Goal: Task Accomplishment & Management: Use online tool/utility

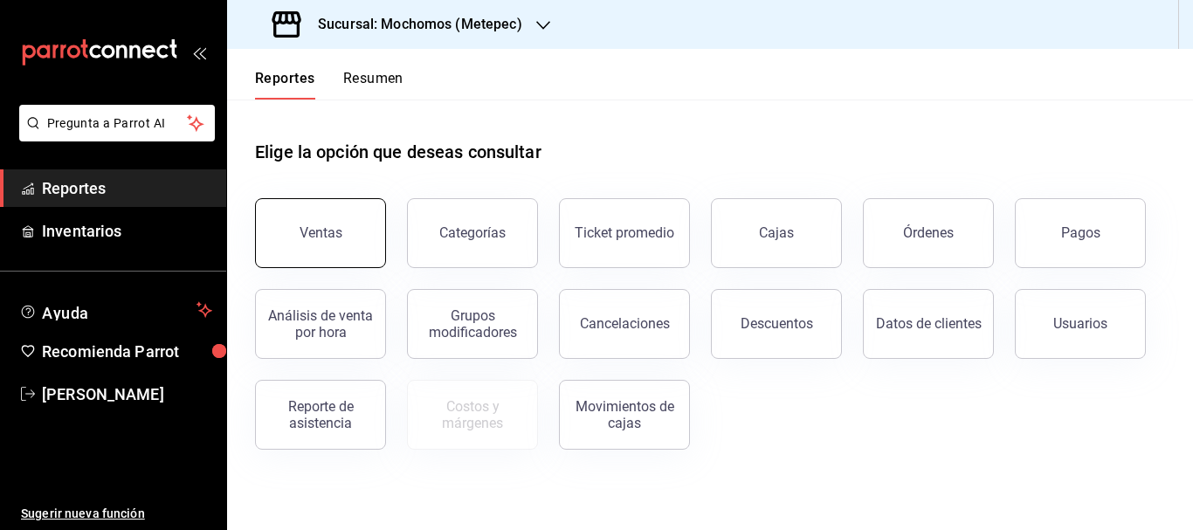
click at [332, 208] on button "Ventas" at bounding box center [320, 233] width 131 height 70
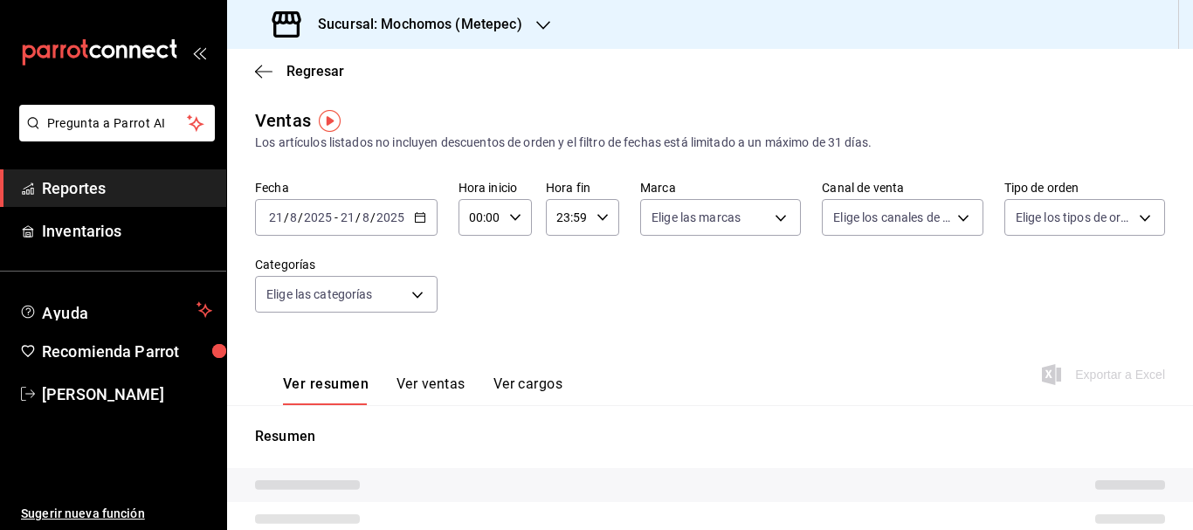
type input "PARROT,UBER_EATS,RAPPI,DIDI_FOOD,ONLINE"
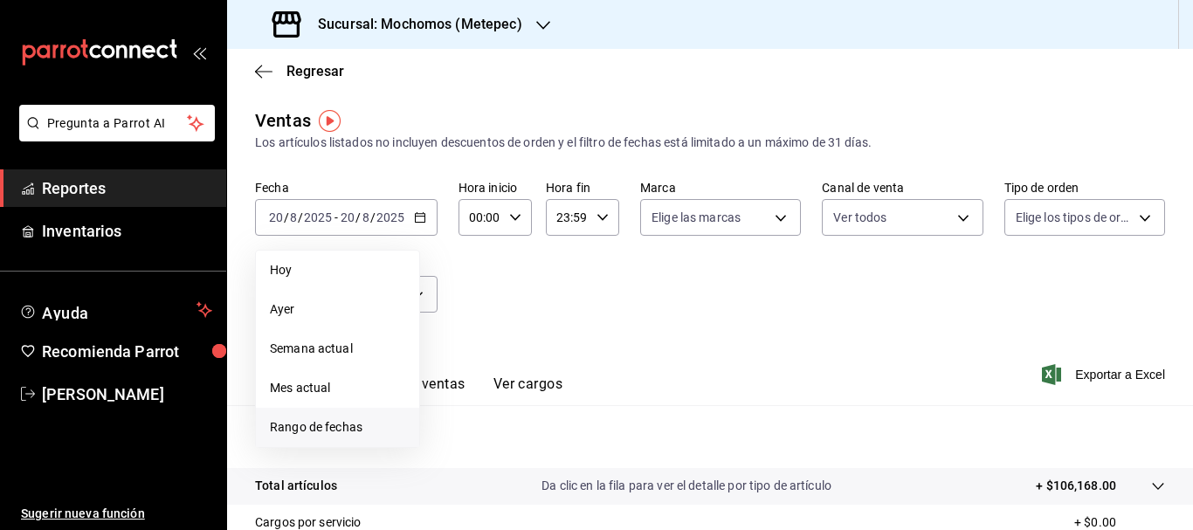
click at [335, 429] on span "Rango de fechas" at bounding box center [337, 427] width 135 height 18
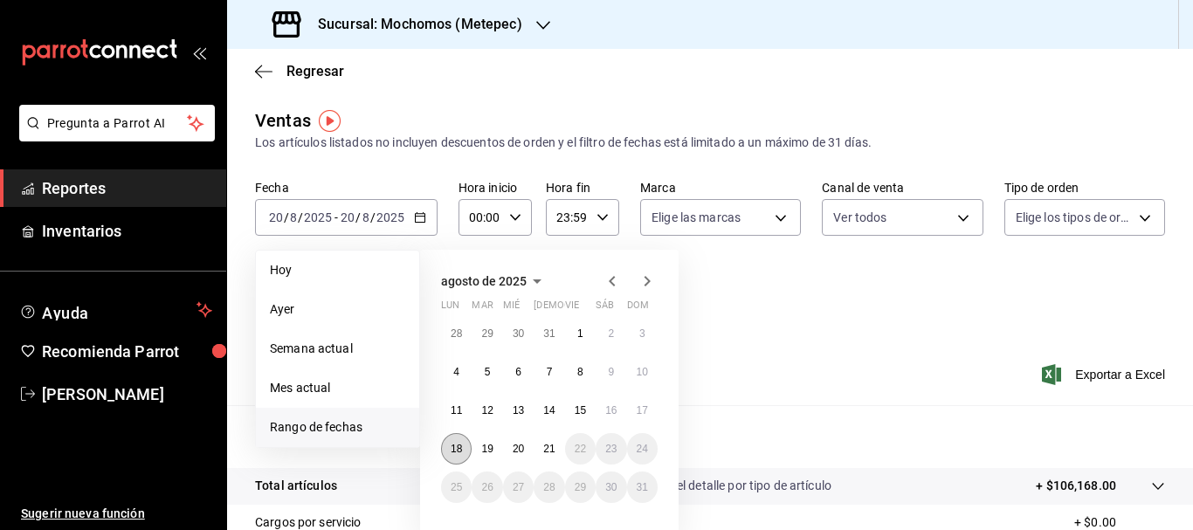
click at [463, 458] on button "18" at bounding box center [456, 448] width 31 height 31
click at [549, 451] on abbr "21" at bounding box center [548, 449] width 11 height 12
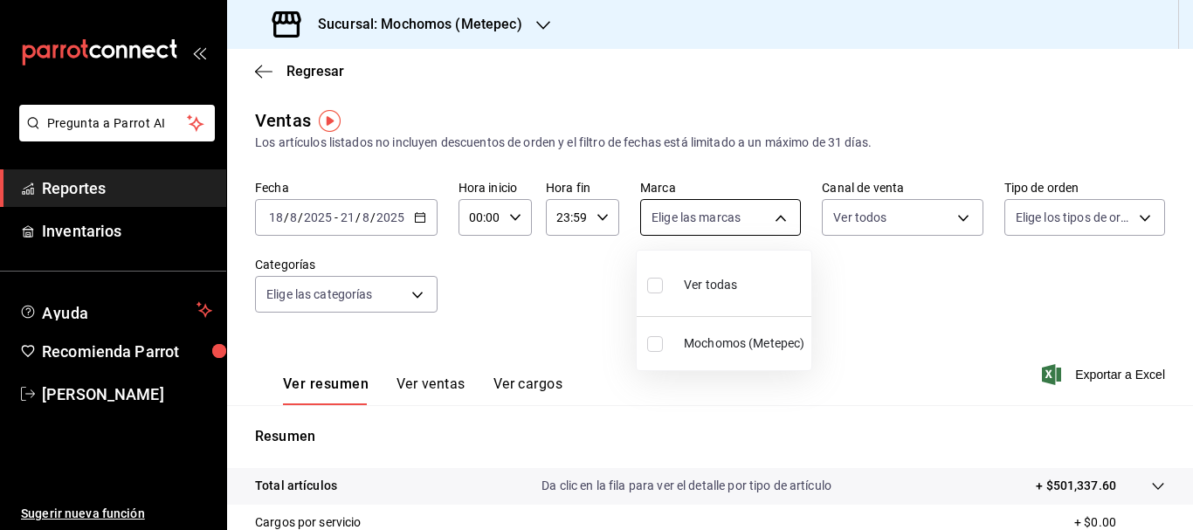
click at [779, 225] on body "Pregunta a Parrot AI Reportes Inventarios Ayuda Recomienda Parrot [PERSON_NAME]…" at bounding box center [596, 265] width 1193 height 530
click at [696, 284] on span "Ver todas" at bounding box center [710, 285] width 53 height 18
type input "2365f74e-aa6b-4392-bdf2-72765591bddf"
checkbox input "true"
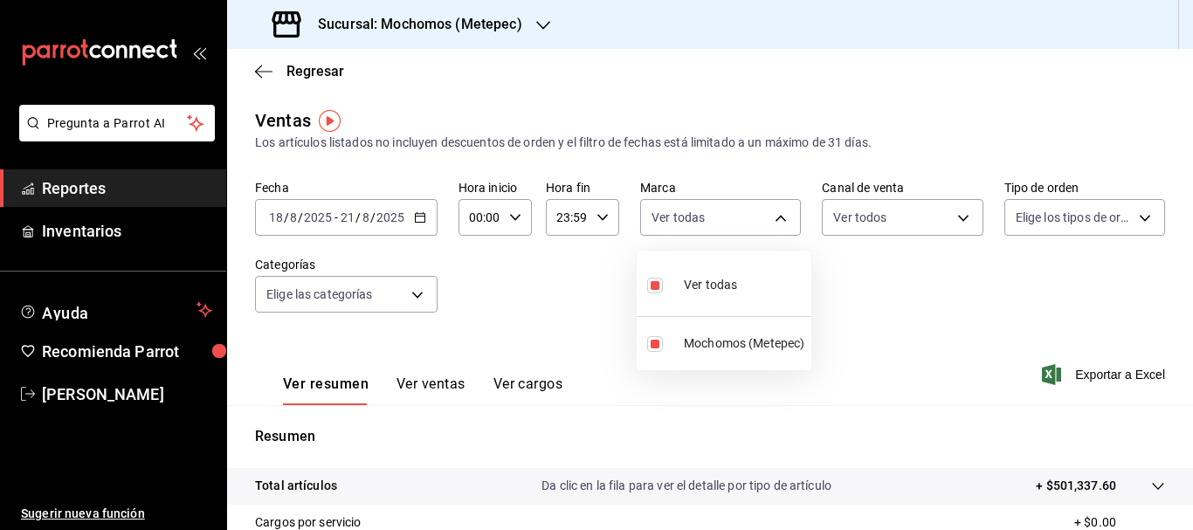
click at [950, 222] on div at bounding box center [596, 265] width 1193 height 530
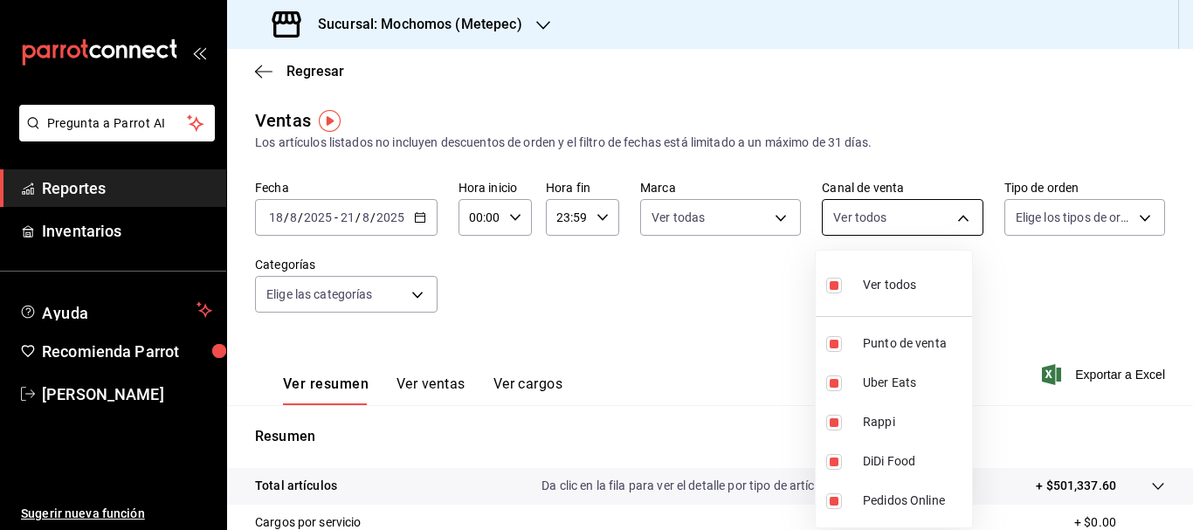
click at [953, 220] on body "Pregunta a Parrot AI Reportes Inventarios Ayuda Recomienda Parrot [PERSON_NAME]…" at bounding box center [596, 265] width 1193 height 530
click at [1132, 222] on div at bounding box center [596, 265] width 1193 height 530
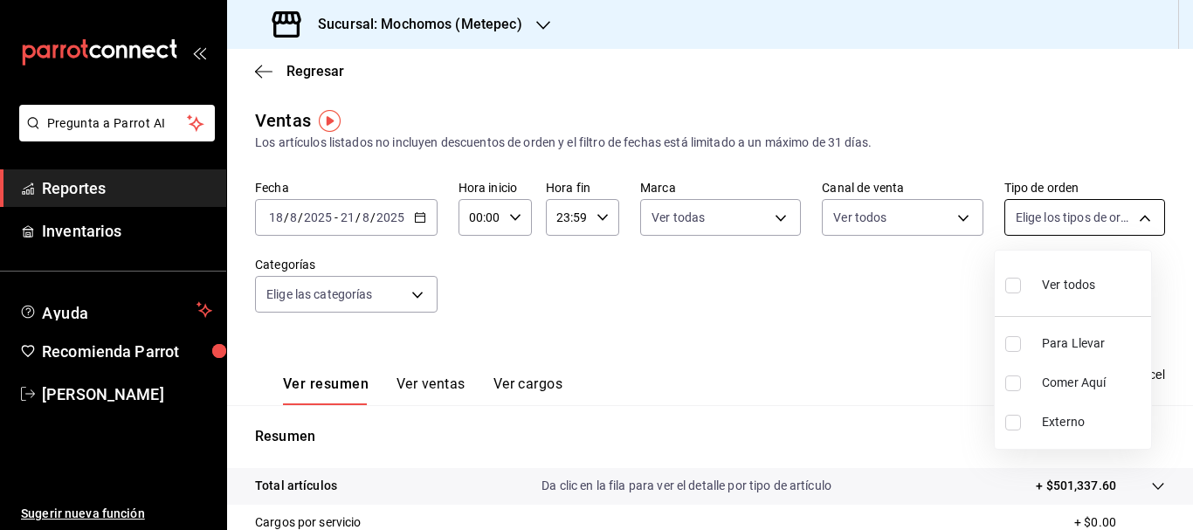
click at [1127, 225] on body "Pregunta a Parrot AI Reportes Inventarios Ayuda Recomienda Parrot [PERSON_NAME]…" at bounding box center [596, 265] width 1193 height 530
click at [1002, 285] on li "Ver todos" at bounding box center [1072, 284] width 156 height 52
type input "3a236ed8-2e24-47ca-8e59-ead494492482,da8509e8-5fca-4f62-958e-973104937870,EXTER…"
checkbox input "true"
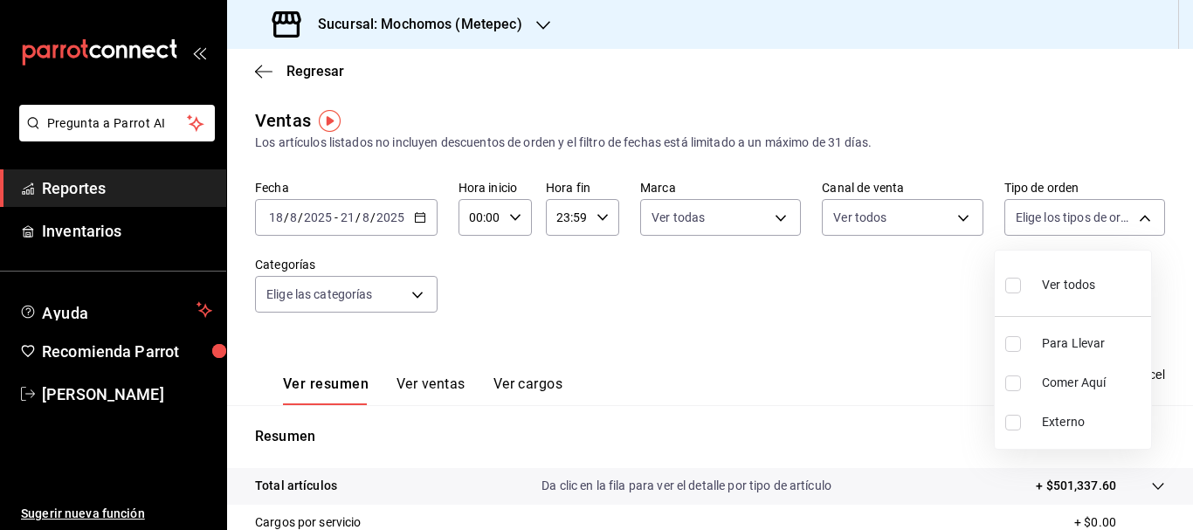
checkbox input "true"
click at [411, 298] on div at bounding box center [596, 265] width 1193 height 530
click at [411, 298] on body "Pregunta a Parrot AI Reportes Inventarios Ayuda Recomienda Parrot [PERSON_NAME]…" at bounding box center [596, 265] width 1193 height 530
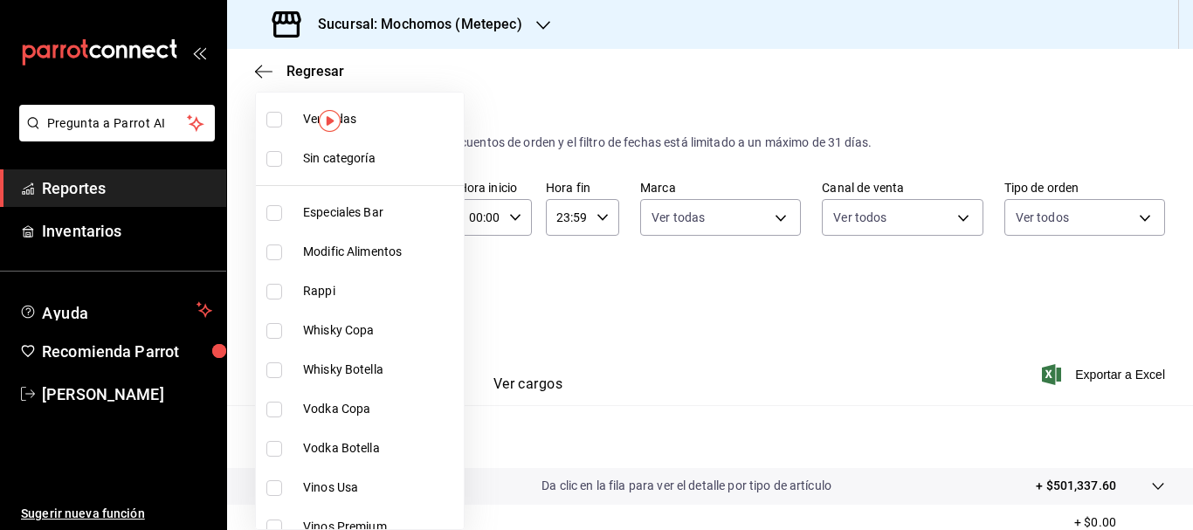
click at [279, 135] on li "Ver todas" at bounding box center [360, 119] width 208 height 39
type input "c9cbc288-c827-488d-81f5-370afefb1912,46081463-7037-4dd2-a9ab-e56ff6a8fa7c,bf958…"
checkbox input "true"
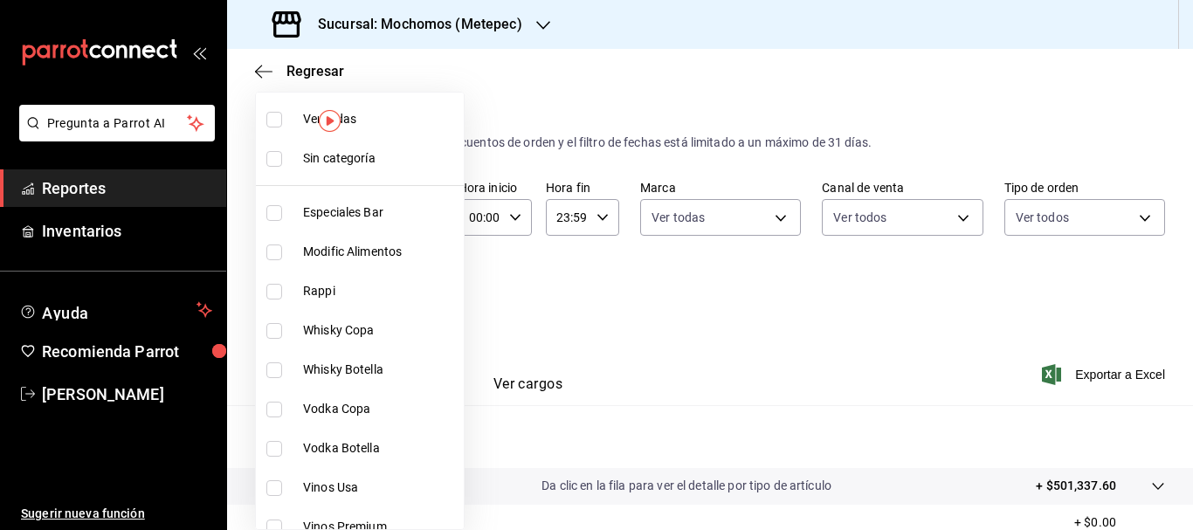
checkbox input "true"
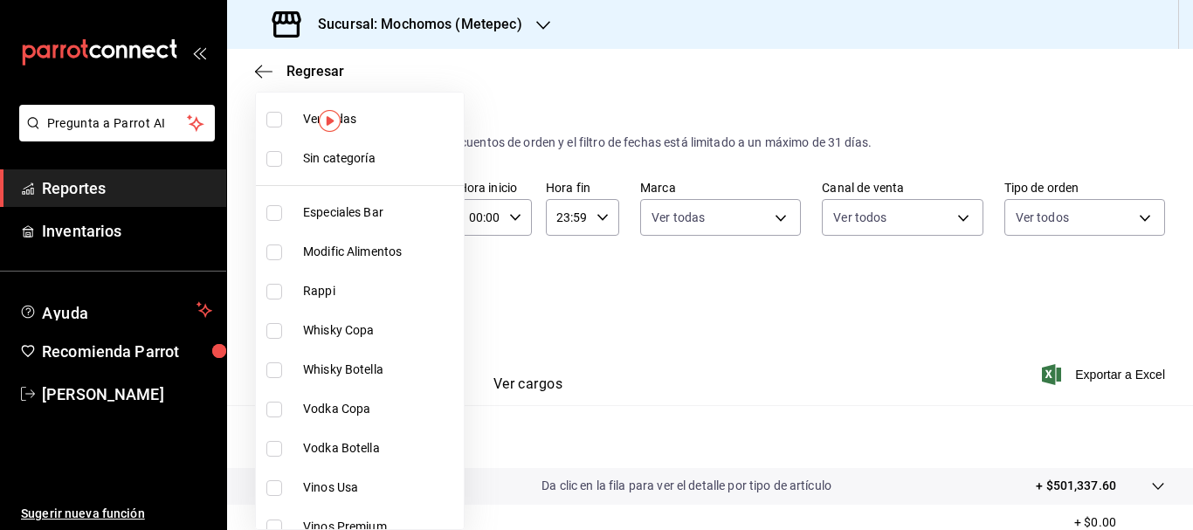
checkbox input "true"
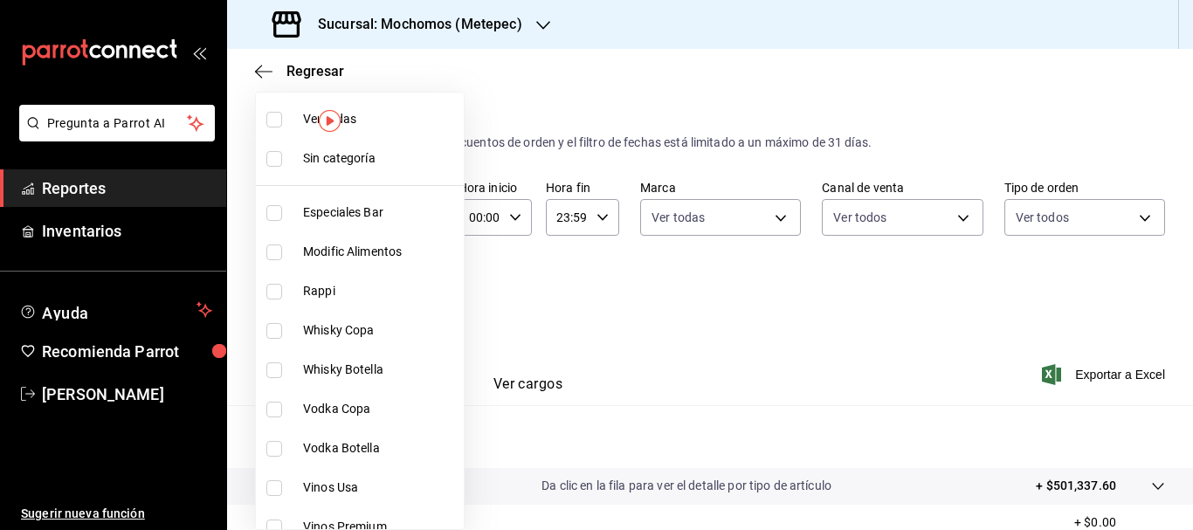
checkbox input "true"
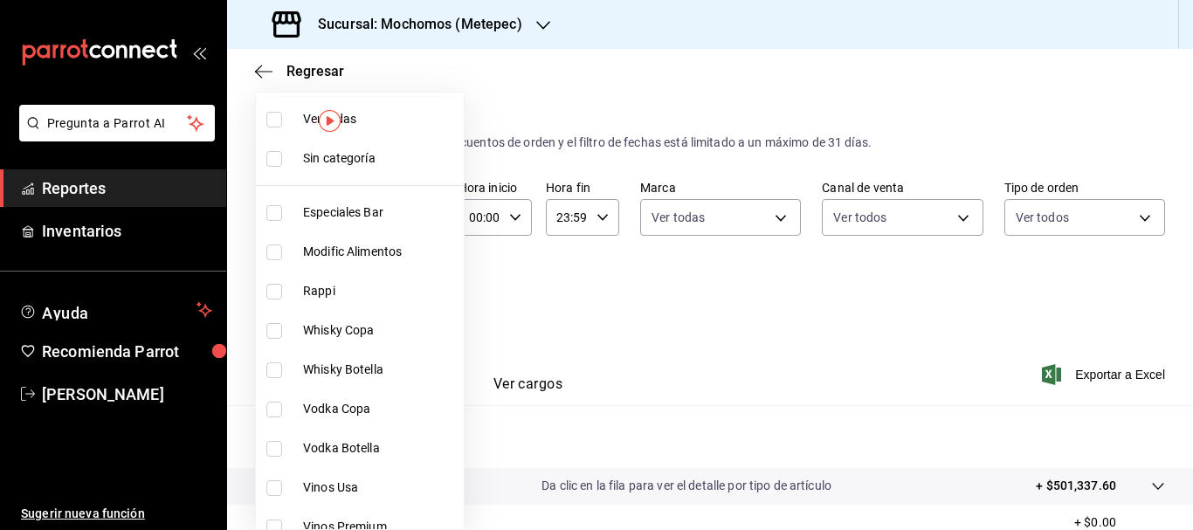
checkbox input "true"
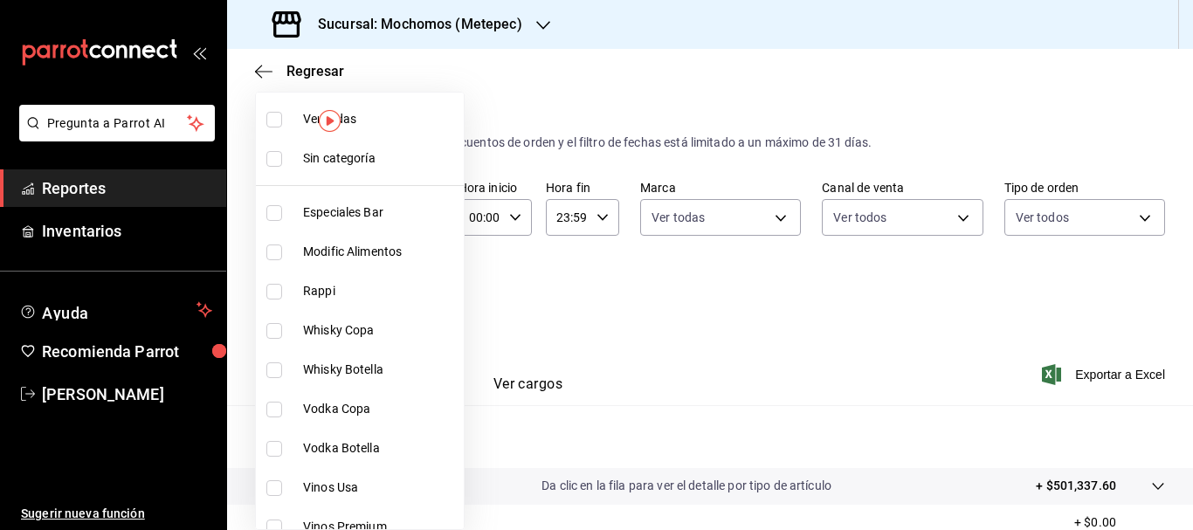
checkbox input "true"
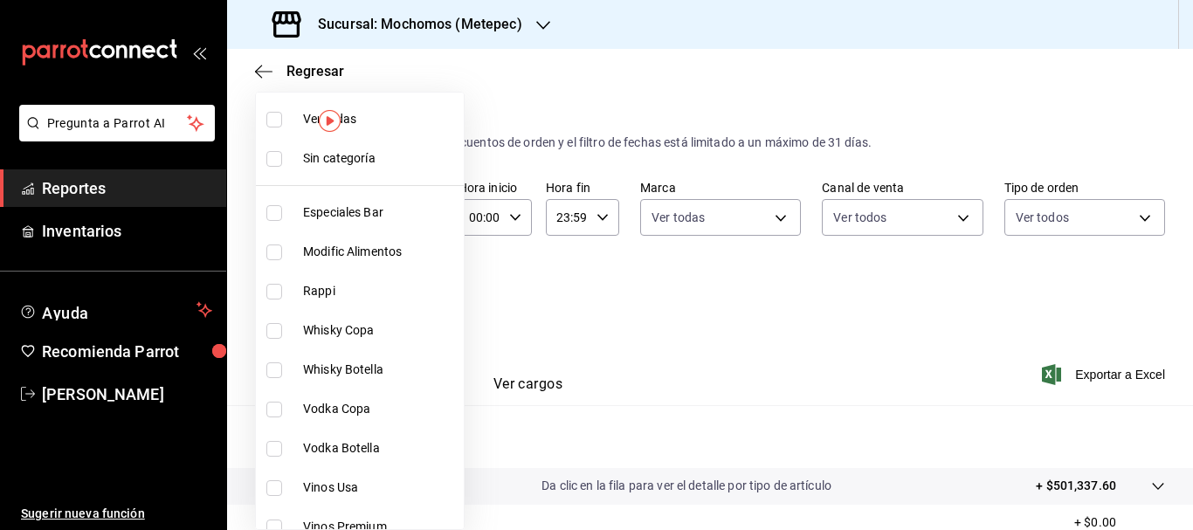
checkbox input "true"
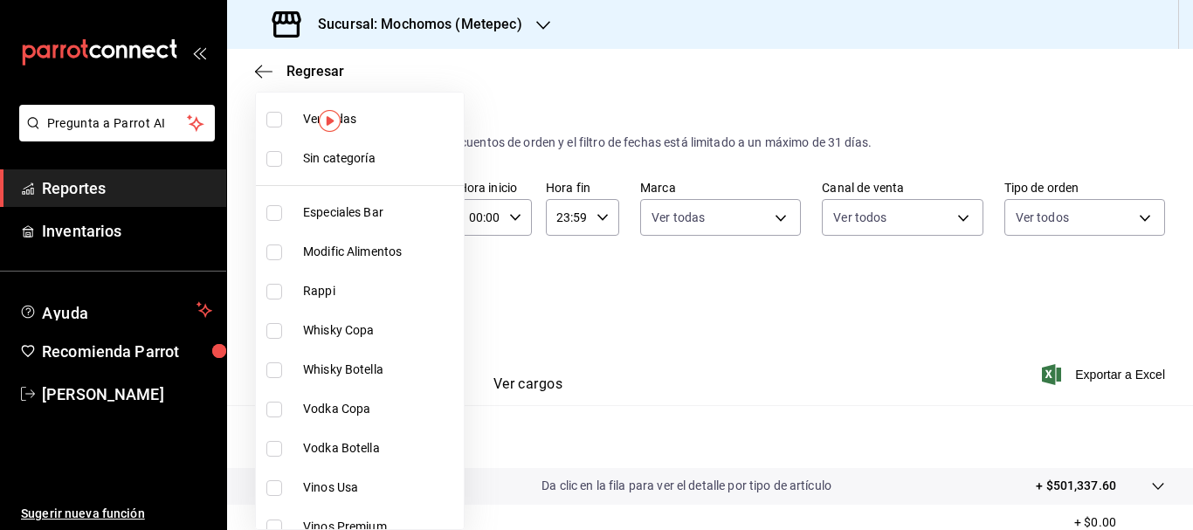
checkbox input "true"
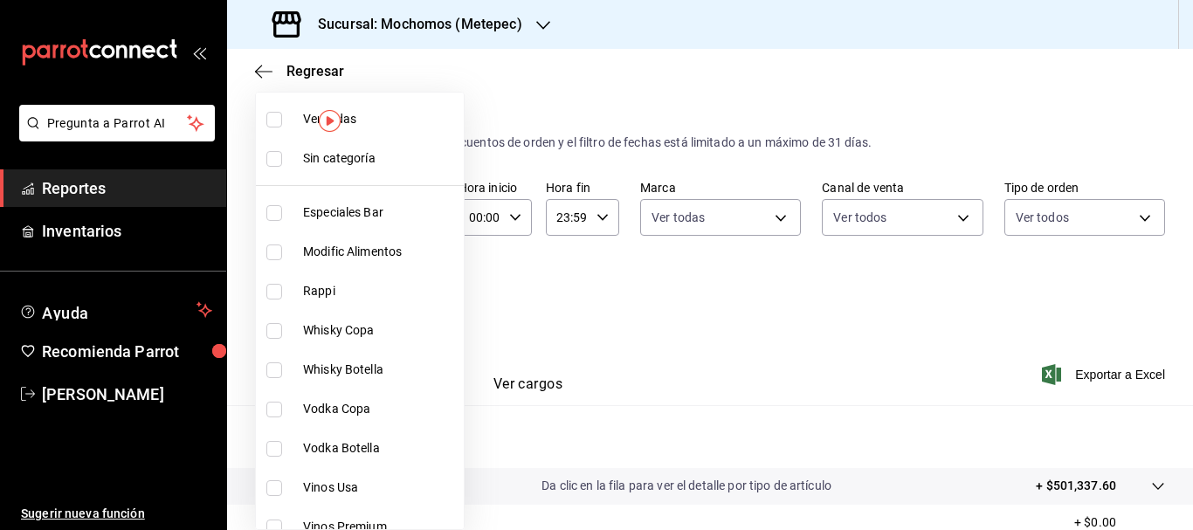
checkbox input "true"
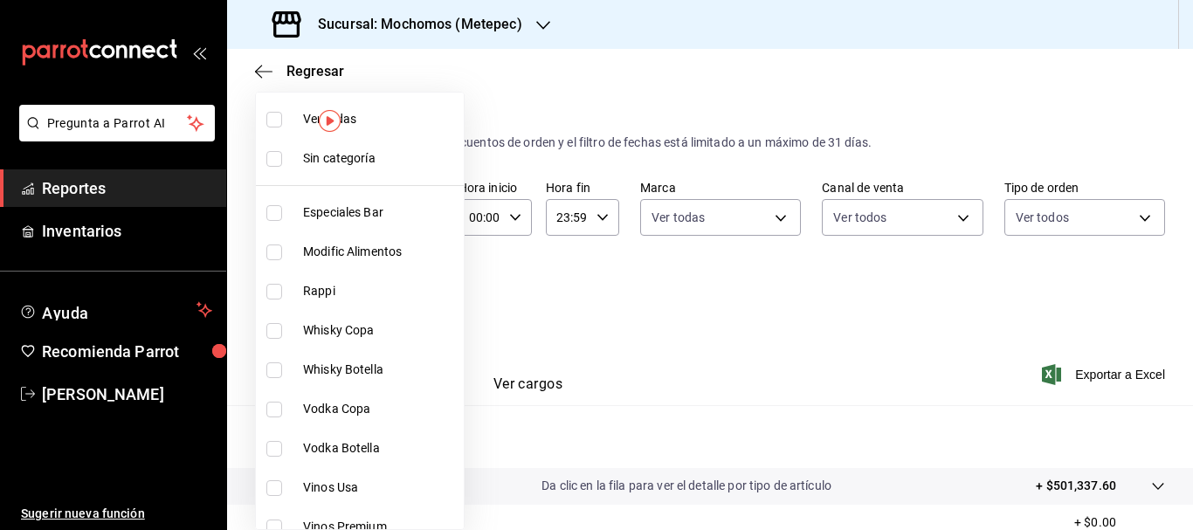
checkbox input "true"
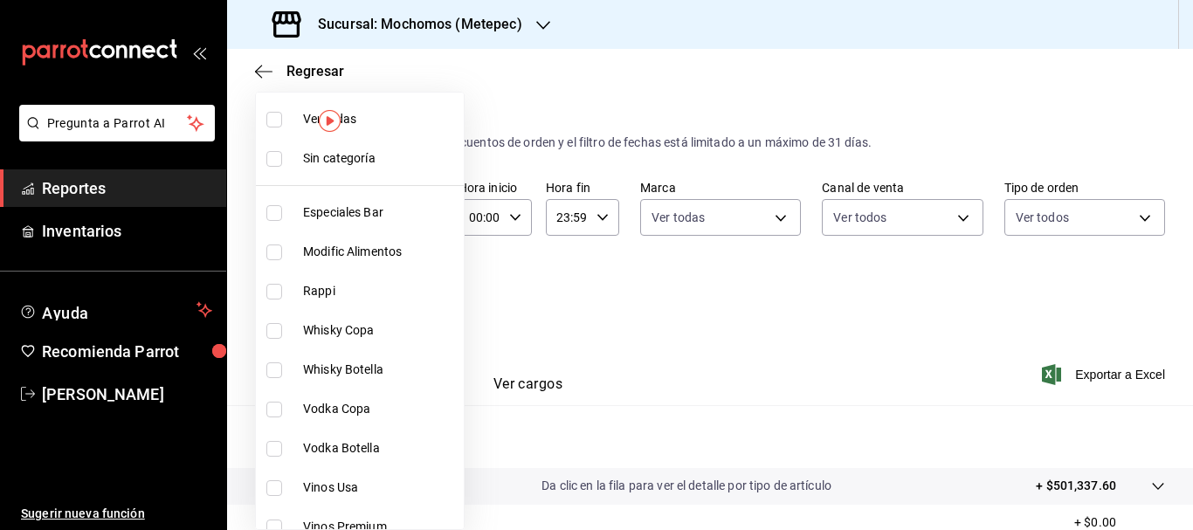
checkbox input "true"
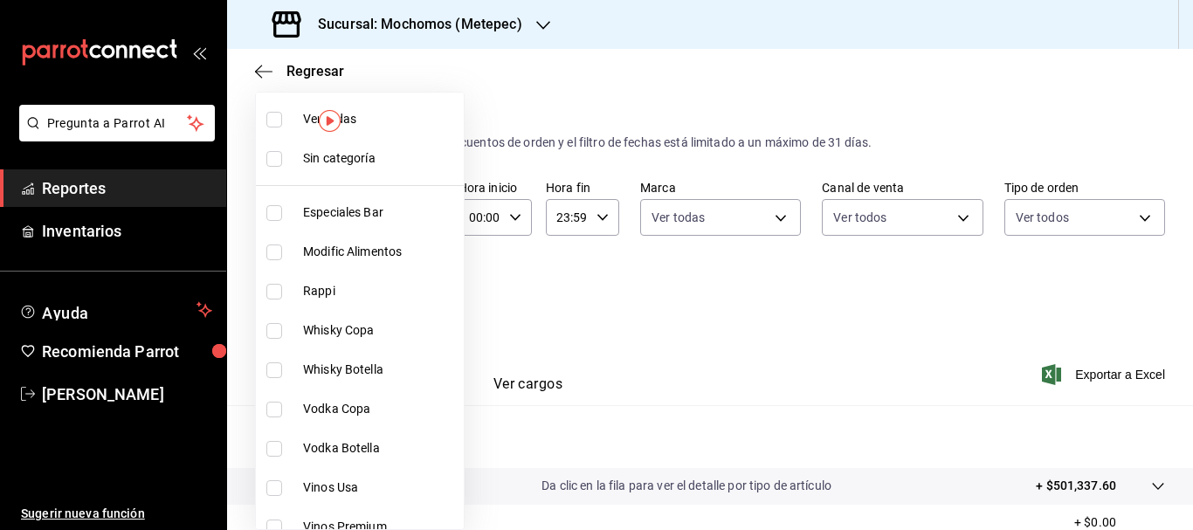
checkbox input "true"
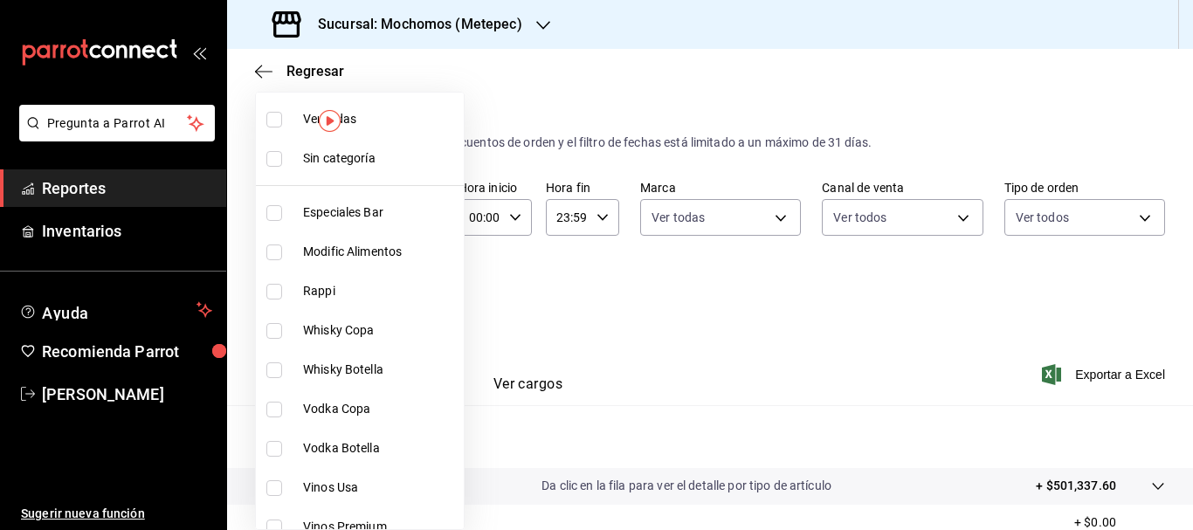
checkbox input "true"
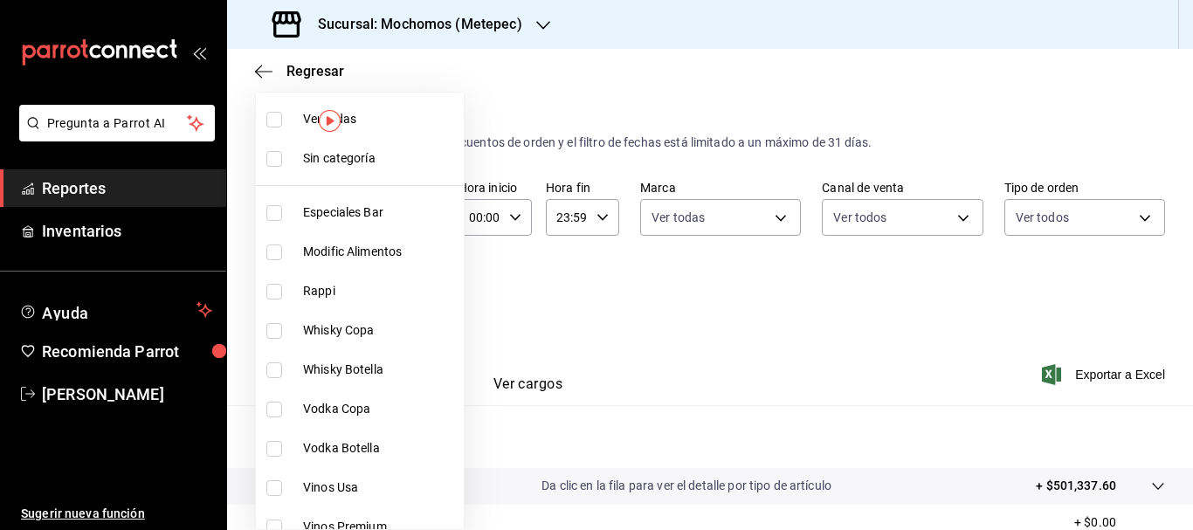
checkbox input "true"
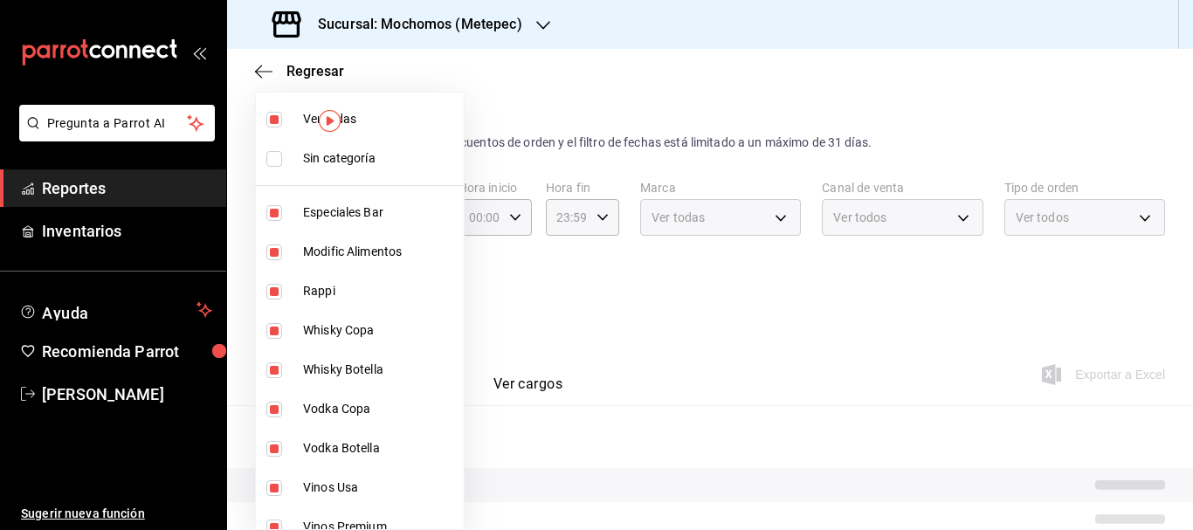
click at [279, 157] on input "checkbox" at bounding box center [274, 159] width 16 height 16
checkbox input "true"
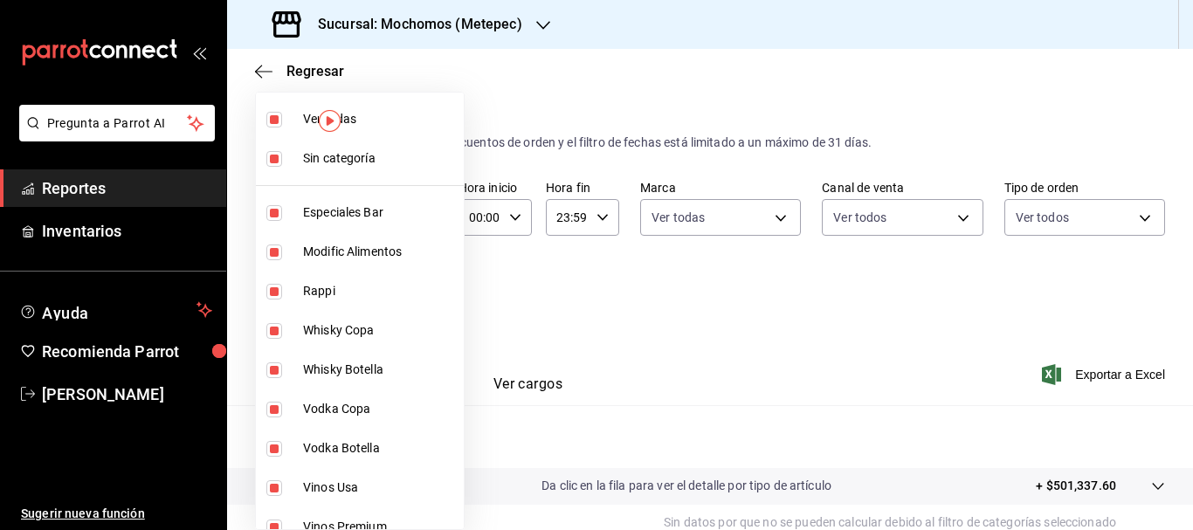
click at [678, 320] on div at bounding box center [596, 265] width 1193 height 530
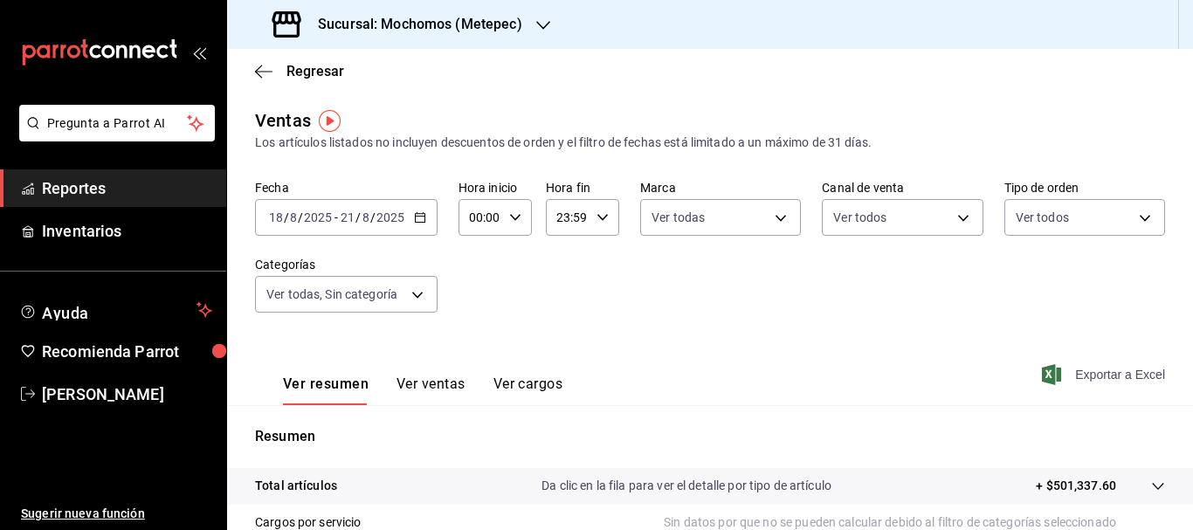
click at [1083, 370] on span "Exportar a Excel" at bounding box center [1105, 374] width 120 height 21
